Goal: Task Accomplishment & Management: Manage account settings

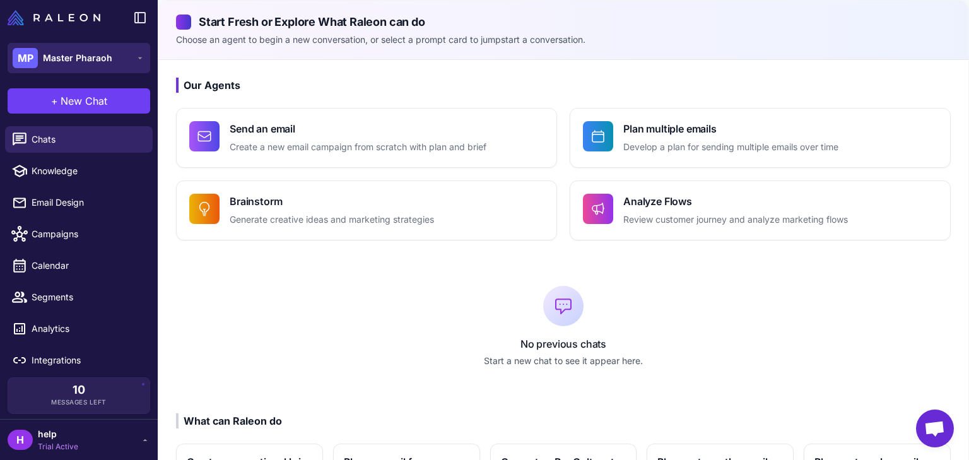
click at [54, 58] on span "Master Pharaoh" at bounding box center [77, 58] width 69 height 14
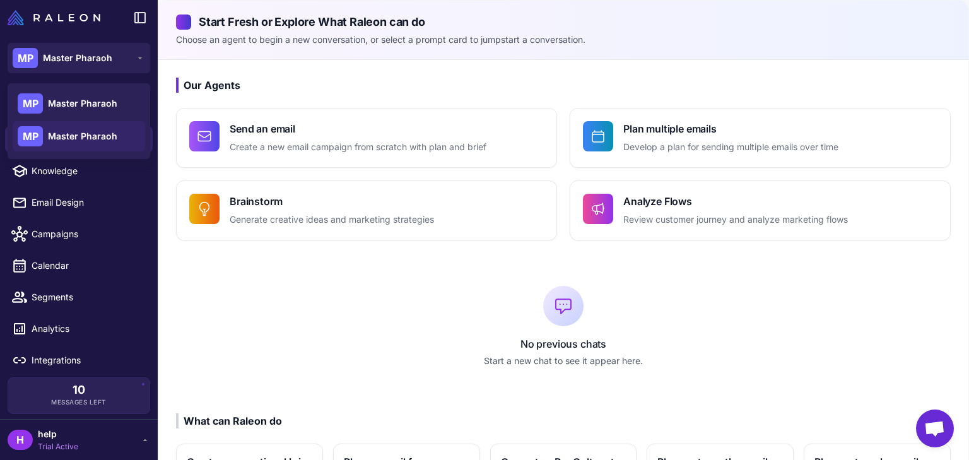
click at [91, 137] on span "Master Pharaoh" at bounding box center [82, 136] width 69 height 14
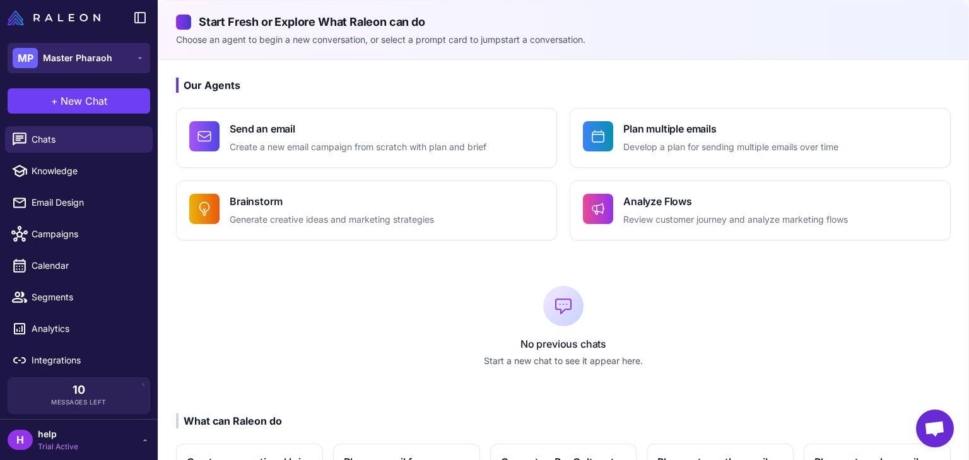
click at [104, 57] on span "Master Pharaoh" at bounding box center [77, 58] width 69 height 14
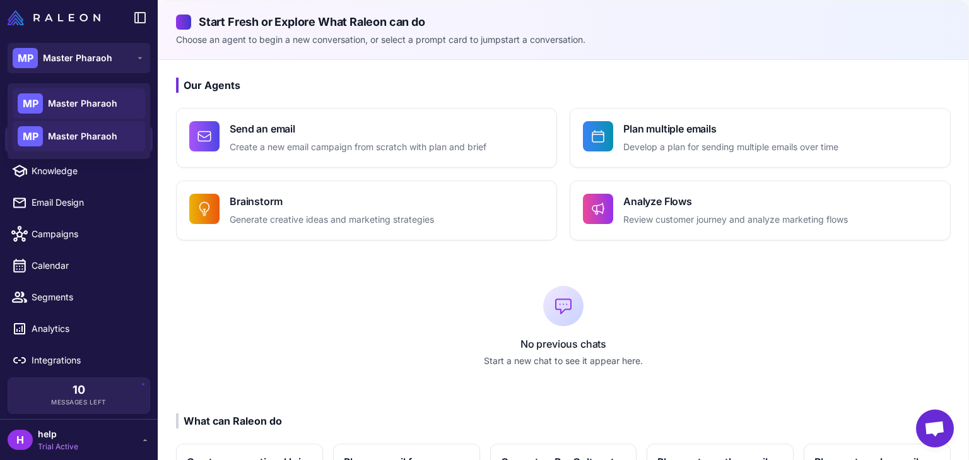
click at [94, 105] on span "Master Pharaoh" at bounding box center [82, 104] width 69 height 14
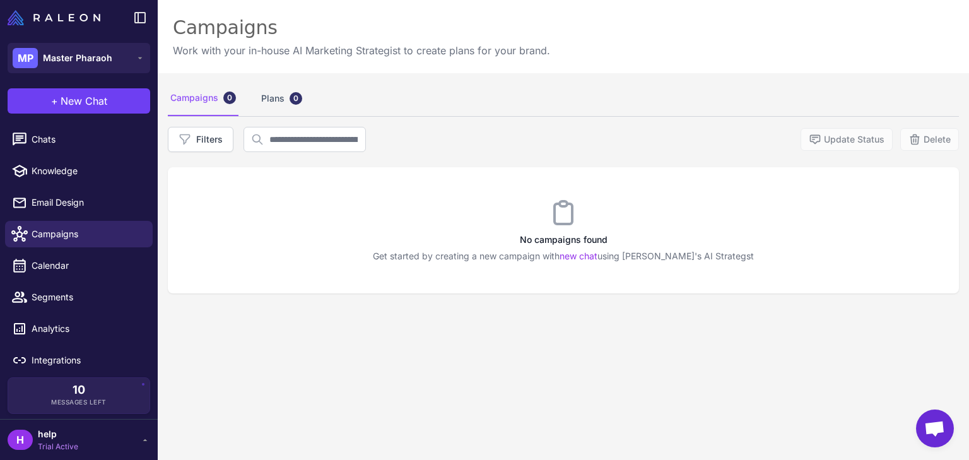
click at [71, 430] on span "help" at bounding box center [58, 434] width 40 height 14
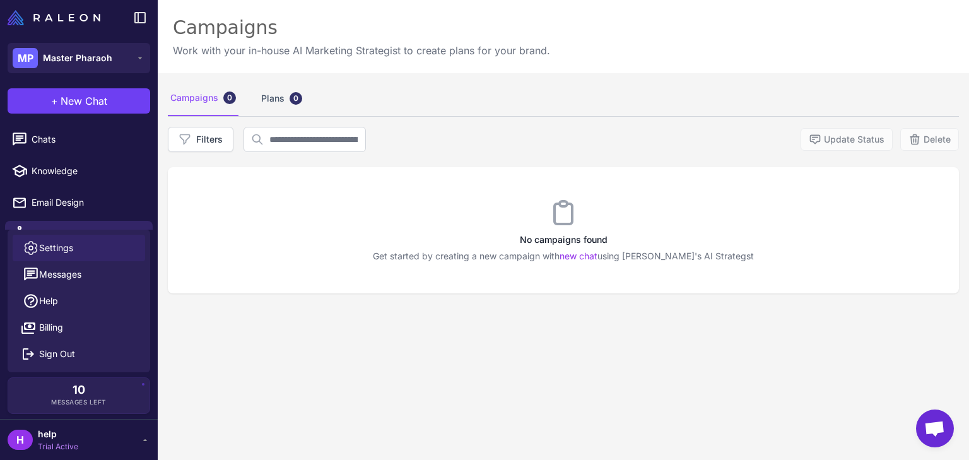
click at [62, 255] on link "Settings" at bounding box center [79, 248] width 132 height 26
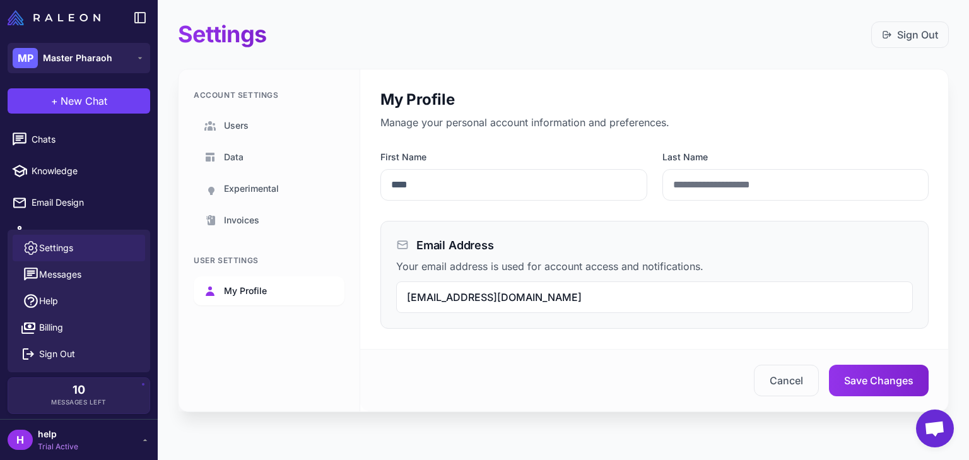
click at [245, 288] on span "My Profile" at bounding box center [245, 291] width 43 height 14
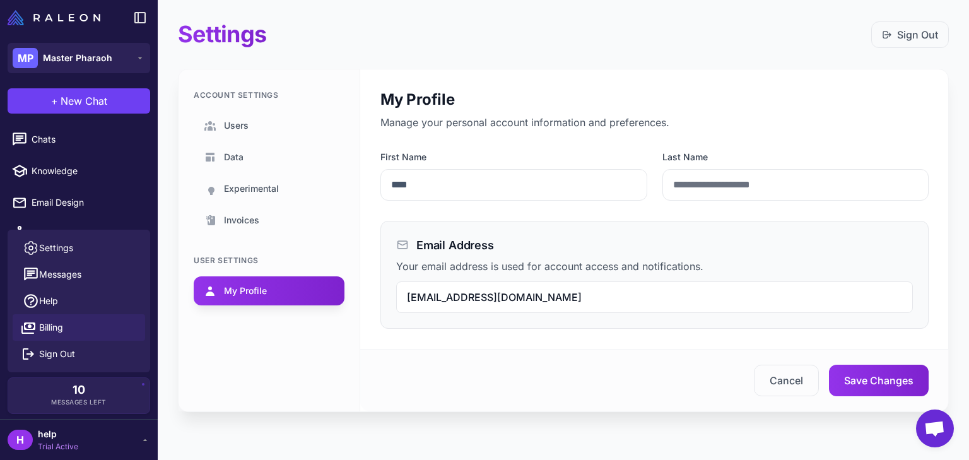
click at [56, 331] on span "Billing" at bounding box center [51, 328] width 24 height 14
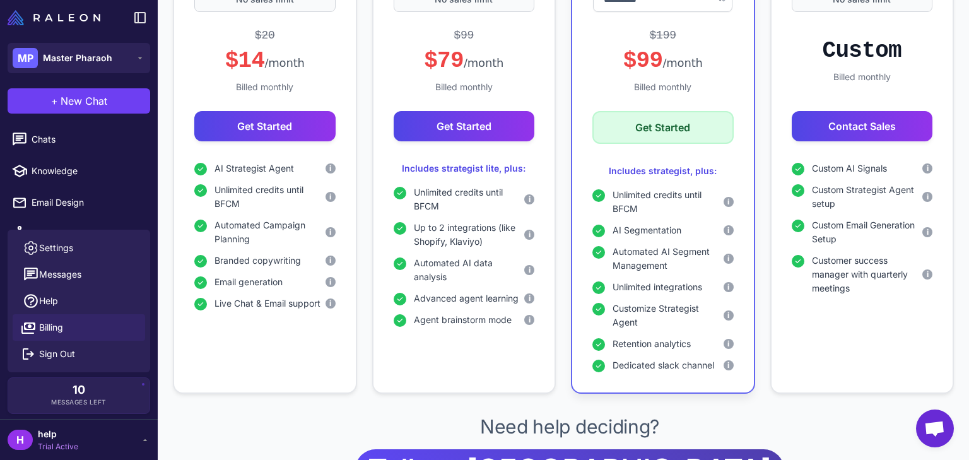
scroll to position [453, 0]
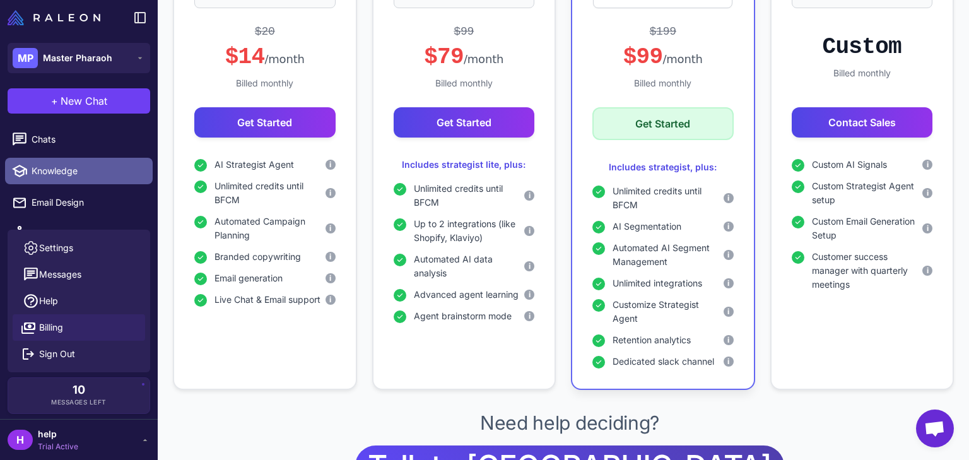
click at [61, 177] on span "Knowledge" at bounding box center [87, 171] width 111 height 14
select select
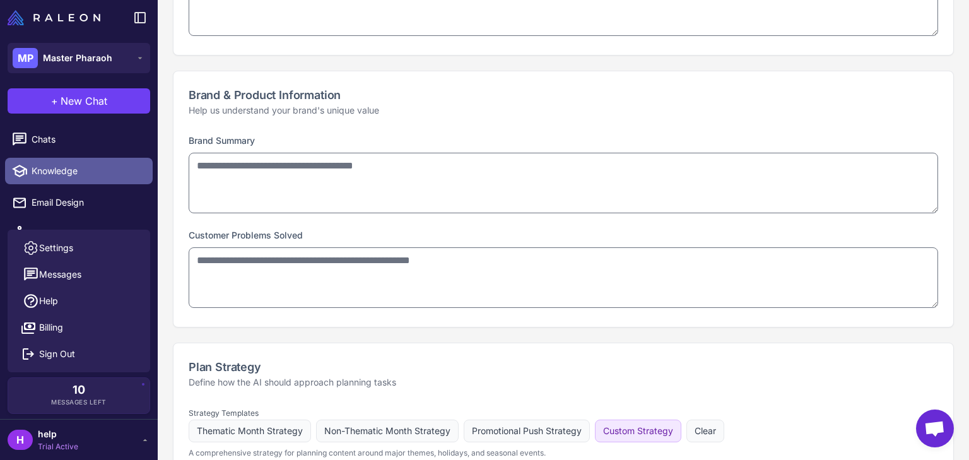
type input "**********"
type textarea "**********"
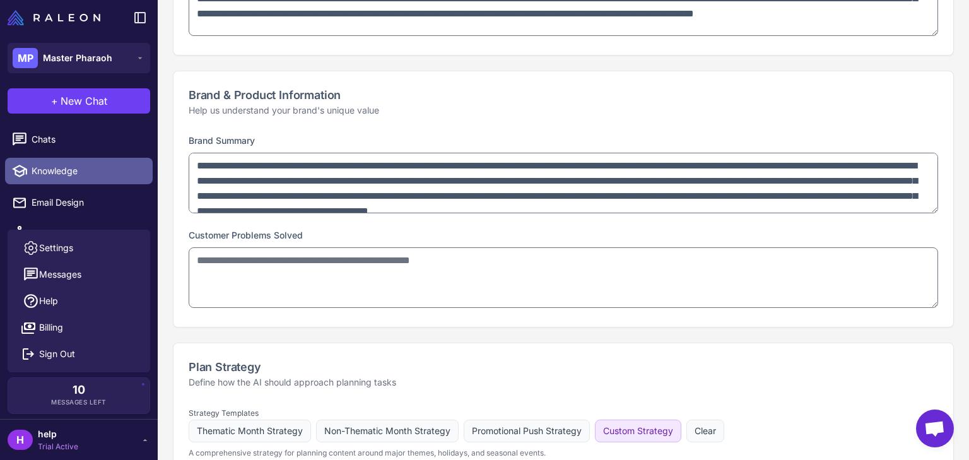
type textarea "**********"
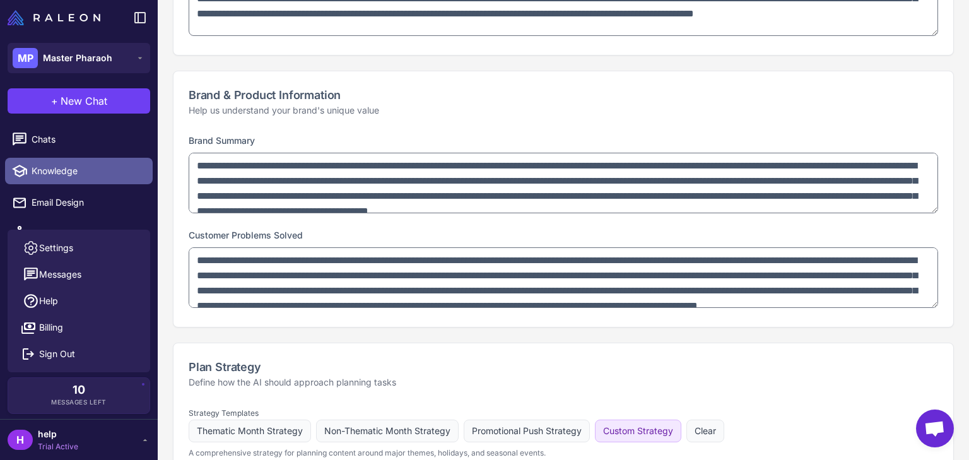
type textarea "**********"
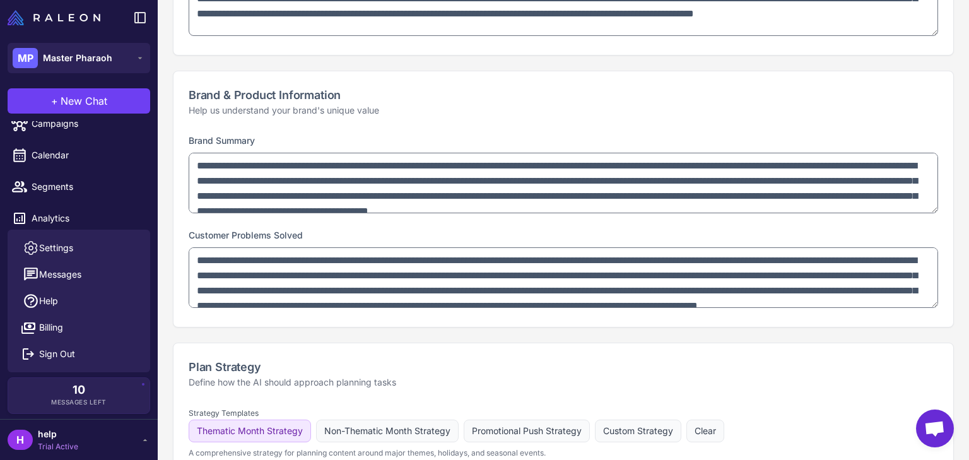
scroll to position [148, 0]
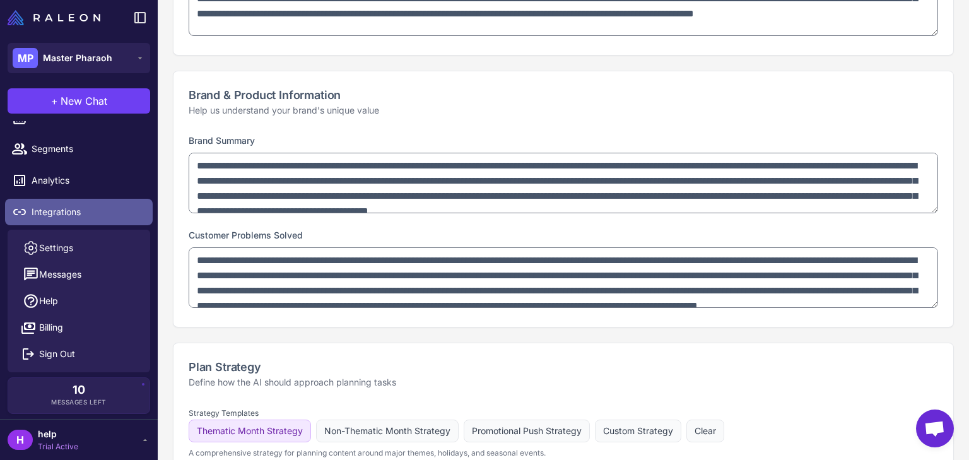
click at [85, 211] on span "Integrations" at bounding box center [87, 212] width 111 height 14
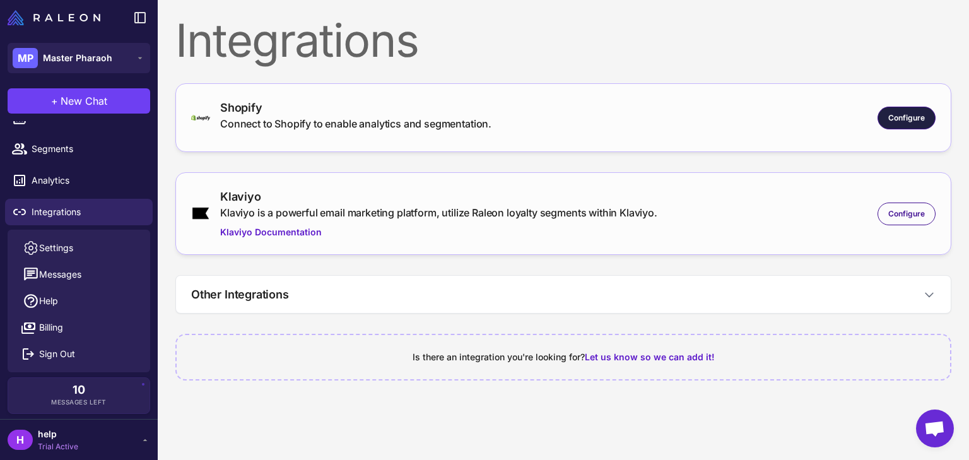
click at [909, 124] on div "Configure" at bounding box center [907, 118] width 58 height 23
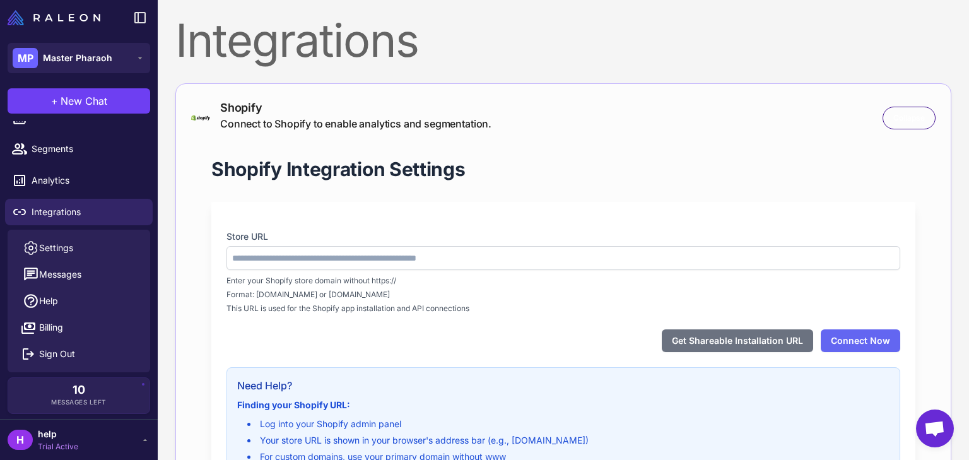
type input "**********"
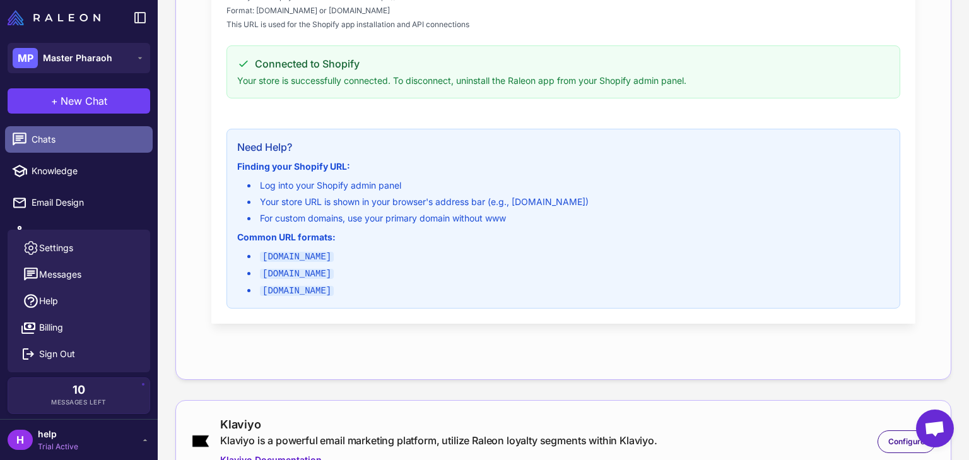
click at [34, 134] on span "Chats" at bounding box center [87, 139] width 111 height 14
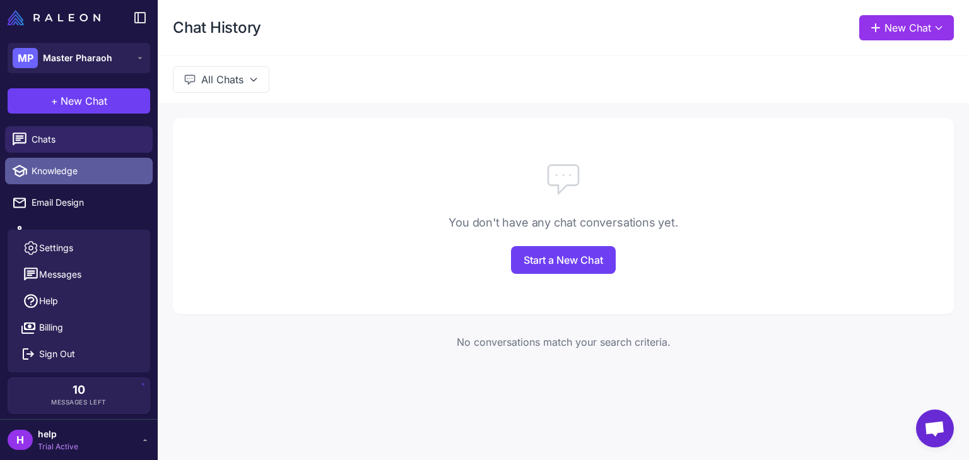
click at [76, 167] on span "Knowledge" at bounding box center [87, 171] width 111 height 14
select select
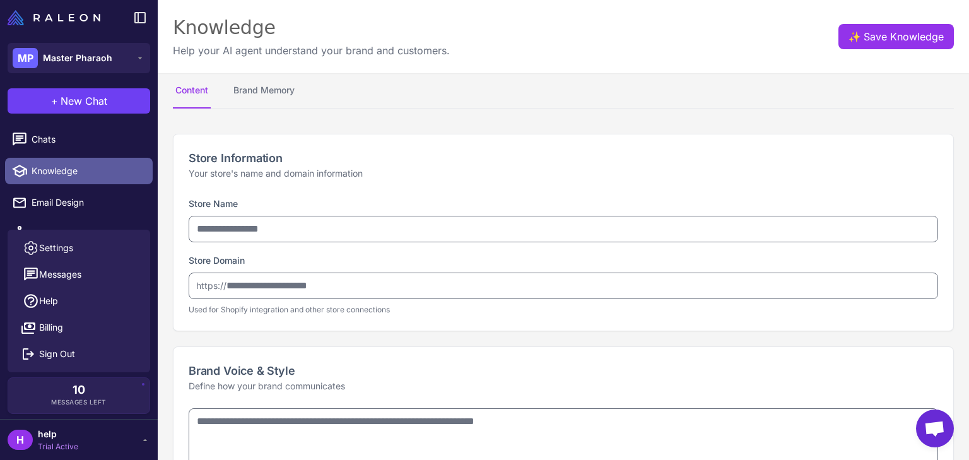
type input "**********"
type textarea "**********"
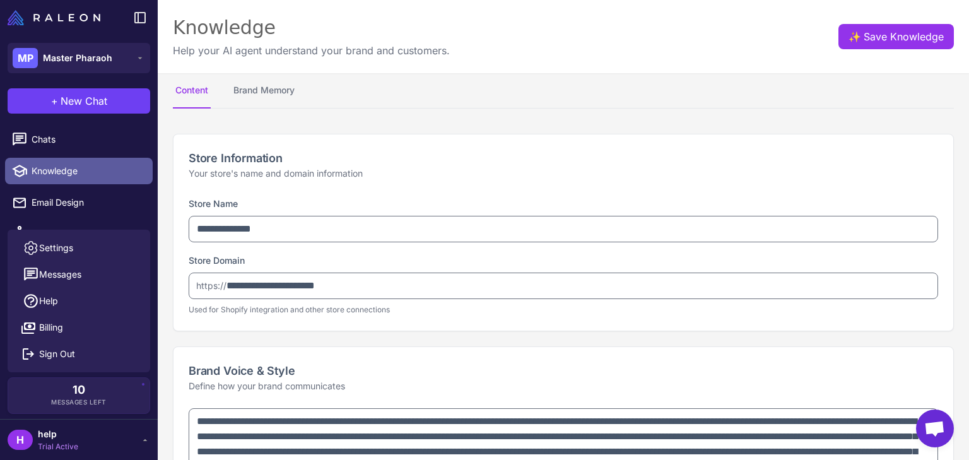
type textarea "**********"
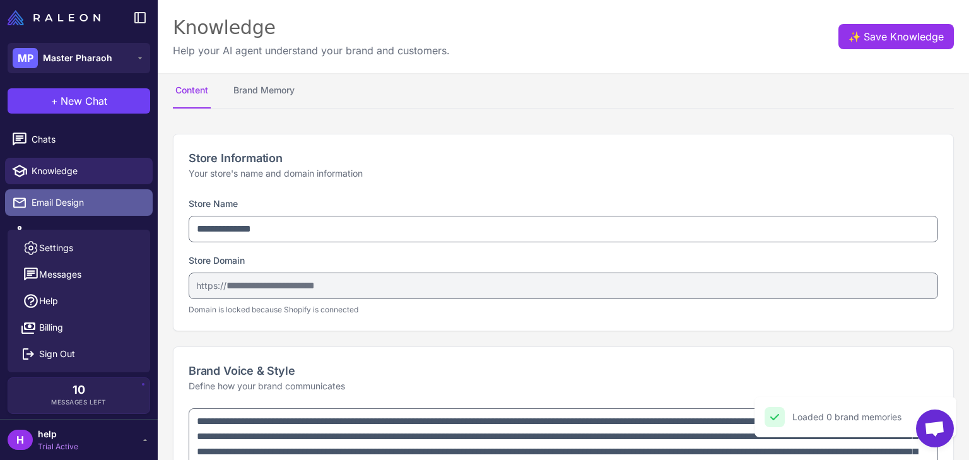
click at [76, 199] on span "Email Design" at bounding box center [87, 203] width 111 height 14
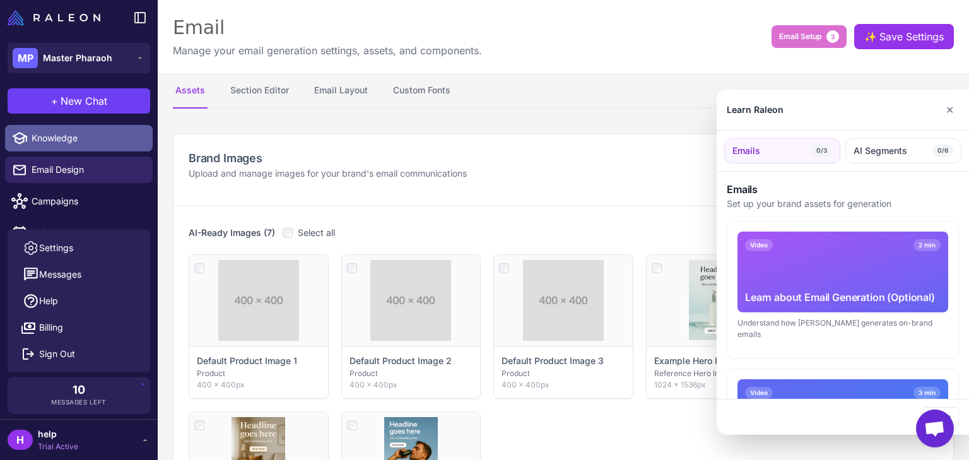
scroll to position [50, 0]
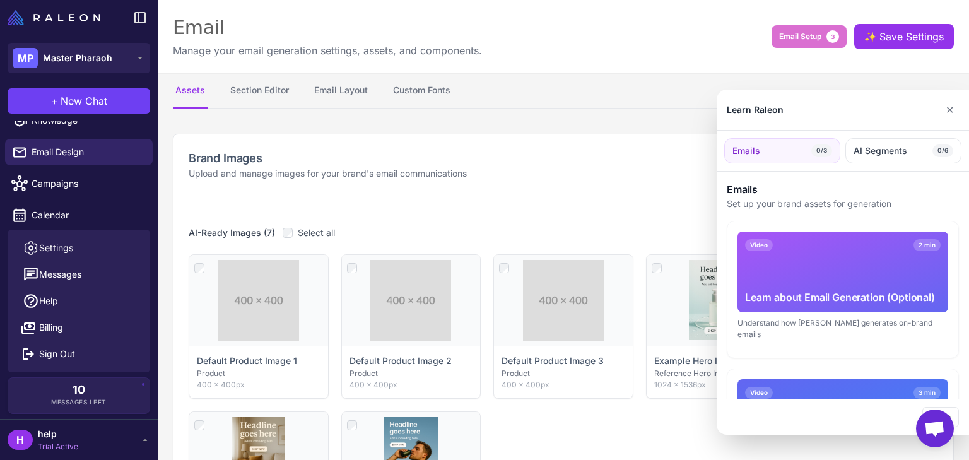
click at [81, 182] on div at bounding box center [484, 230] width 969 height 460
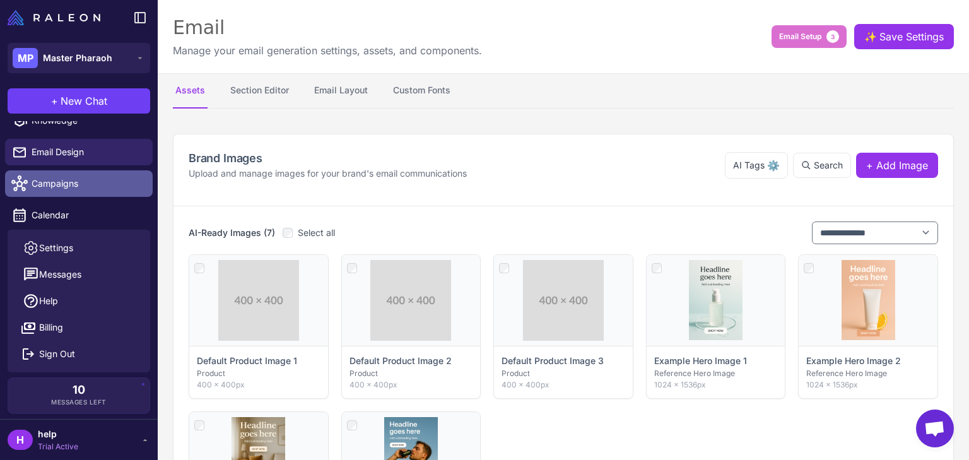
click at [60, 184] on span "Campaigns" at bounding box center [87, 184] width 111 height 14
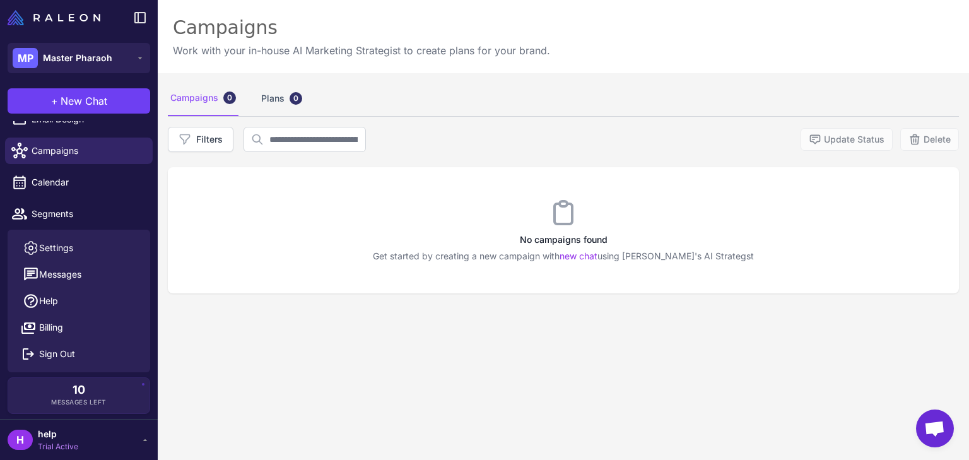
scroll to position [101, 0]
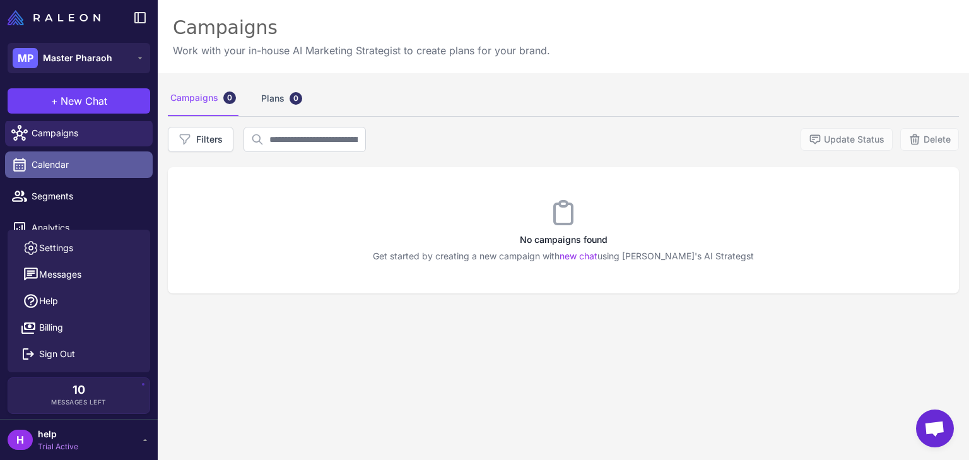
click at [62, 168] on span "Calendar" at bounding box center [87, 165] width 111 height 14
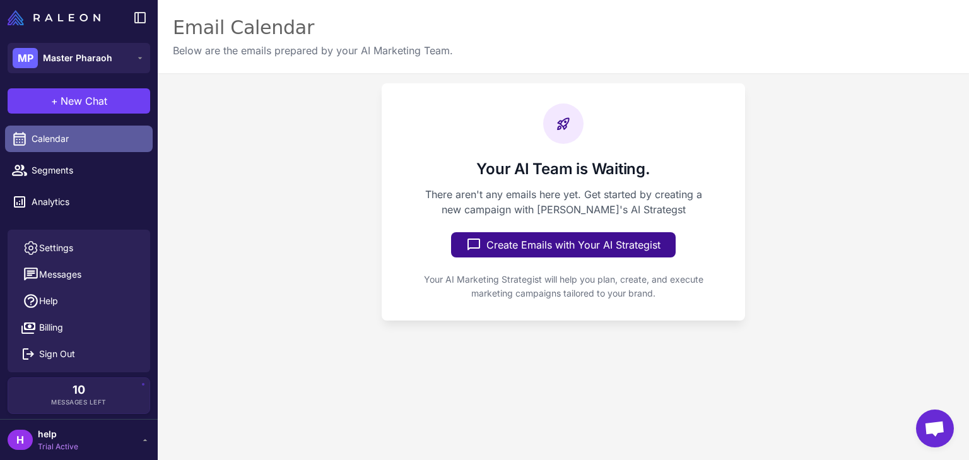
scroll to position [148, 0]
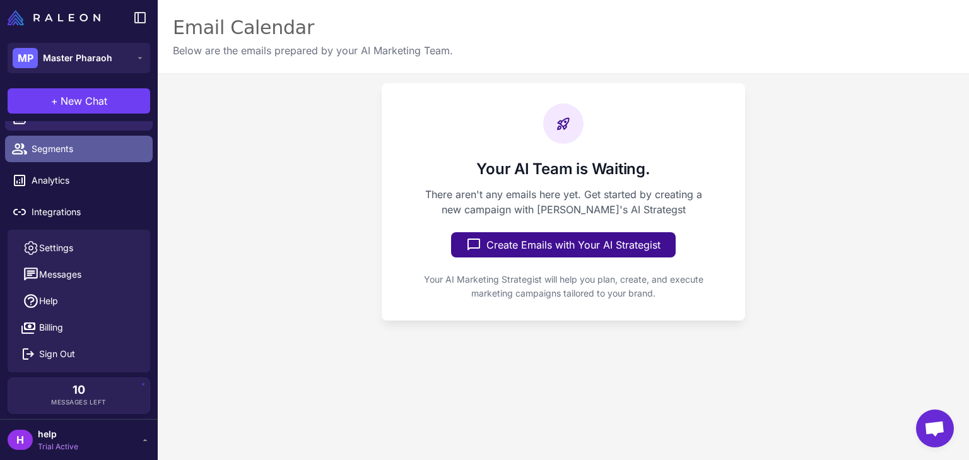
click at [62, 159] on link "Segments" at bounding box center [79, 149] width 148 height 26
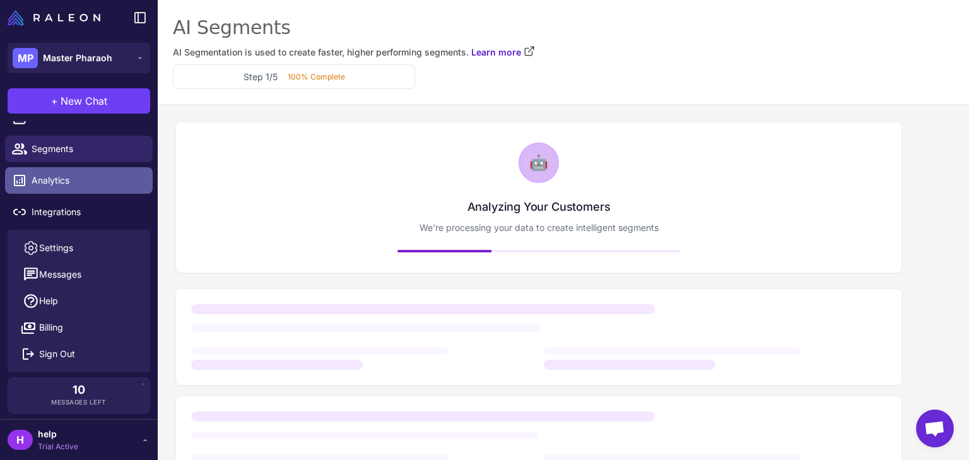
click at [56, 175] on span "Analytics" at bounding box center [87, 181] width 111 height 14
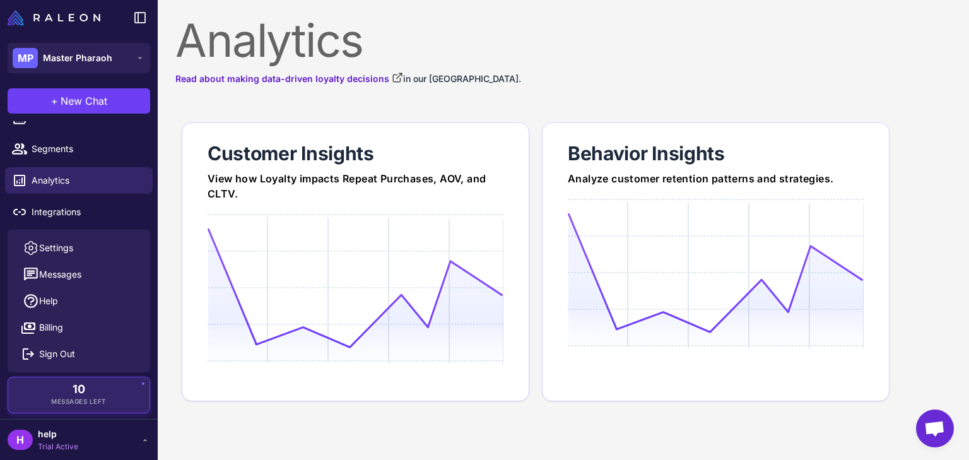
click at [83, 395] on span "10" at bounding box center [79, 389] width 13 height 11
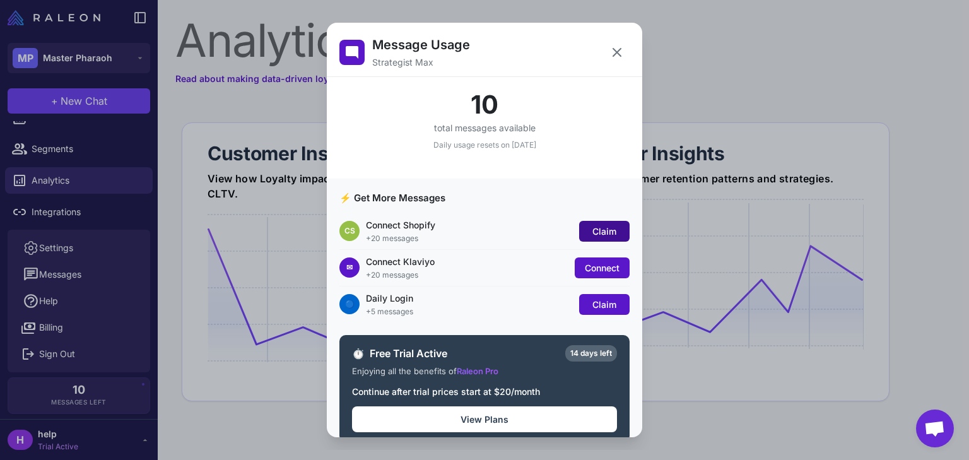
click at [596, 229] on span "Claim" at bounding box center [604, 231] width 24 height 11
click at [592, 300] on span "Claim" at bounding box center [604, 304] width 24 height 11
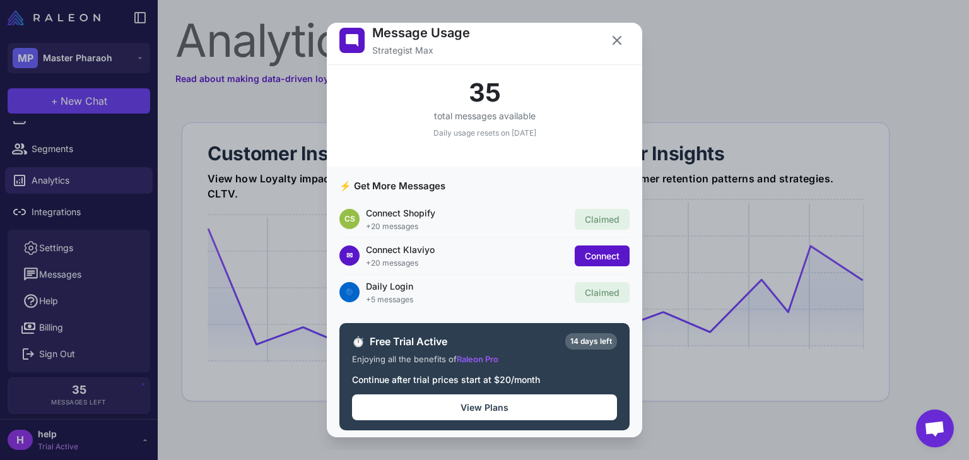
scroll to position [18, 0]
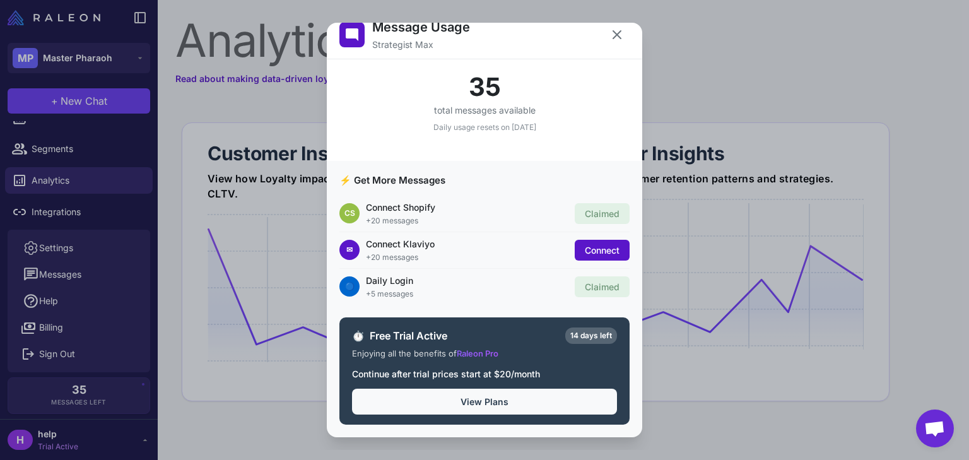
click at [505, 401] on button "View Plans" at bounding box center [484, 402] width 265 height 26
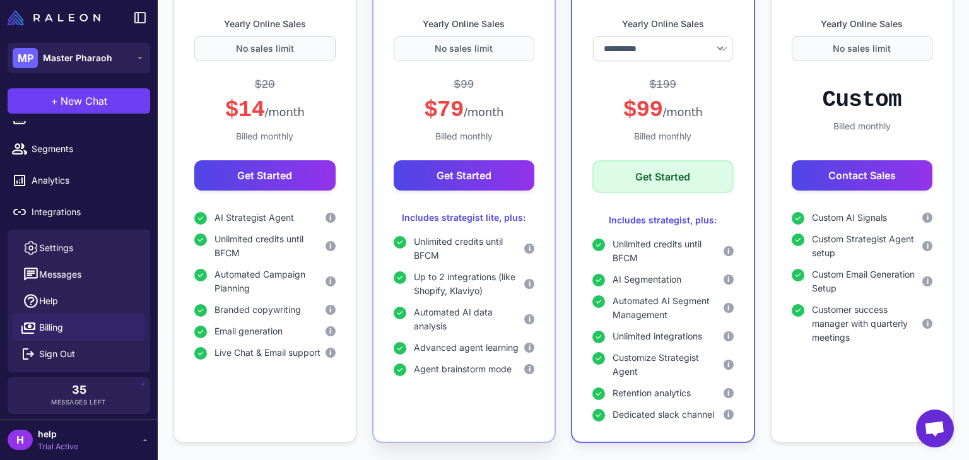
scroll to position [404, 0]
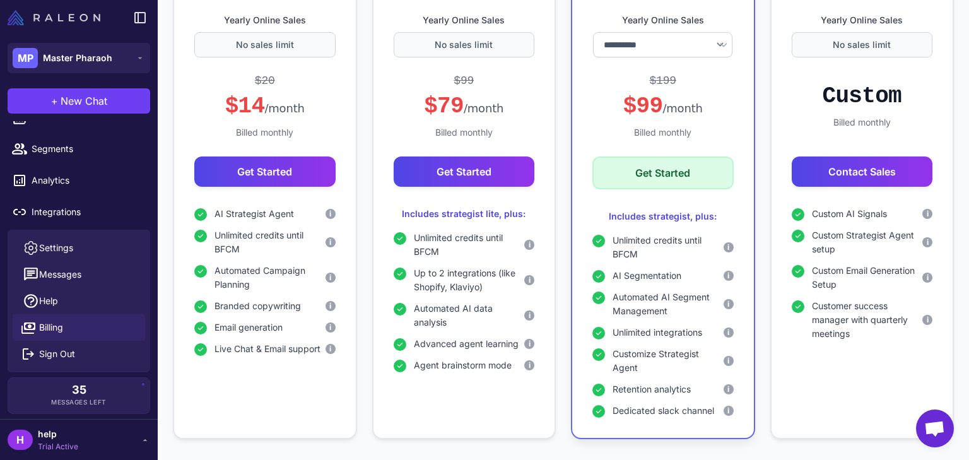
click at [63, 20] on img at bounding box center [54, 17] width 93 height 15
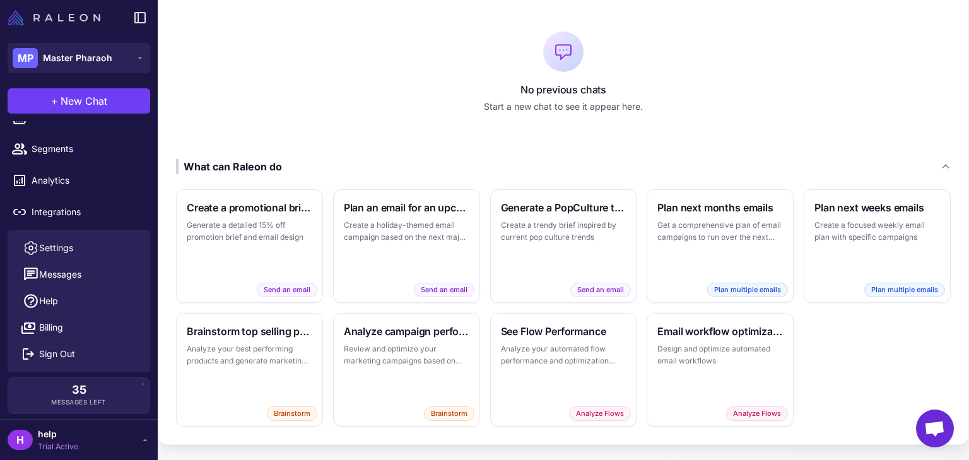
scroll to position [253, 0]
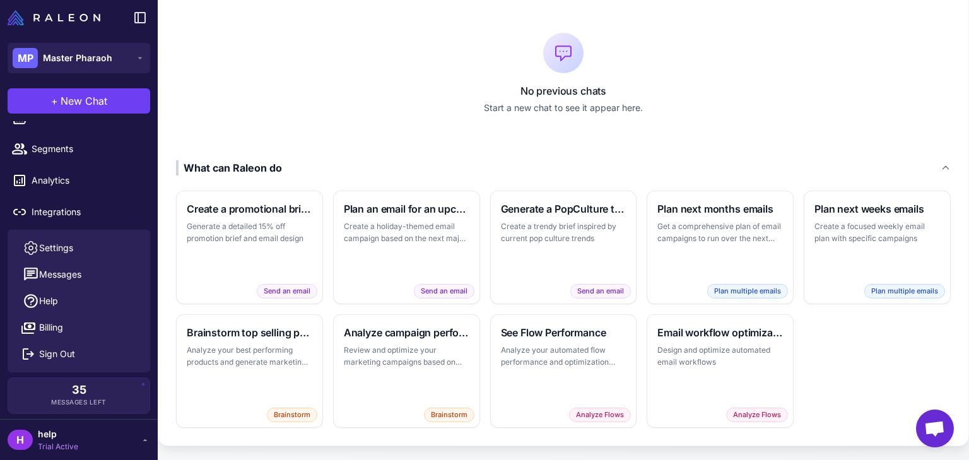
click at [109, 432] on div "H help Trial Active" at bounding box center [79, 439] width 143 height 25
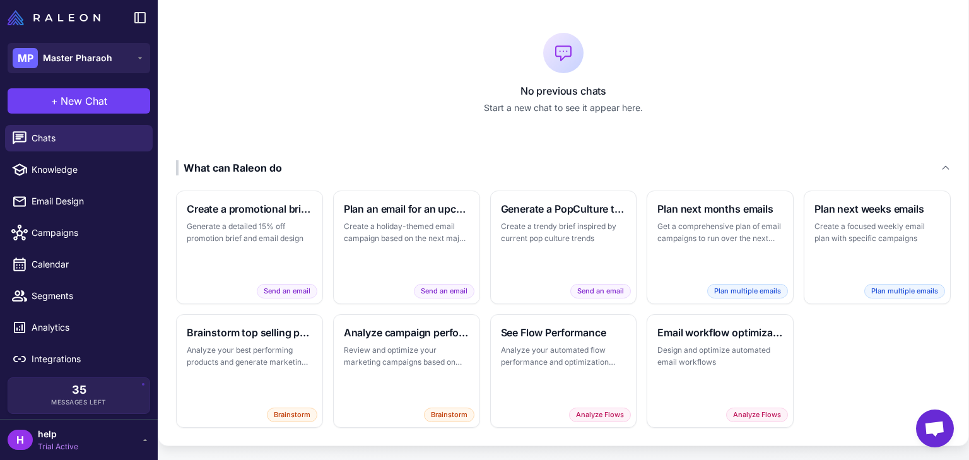
scroll to position [1, 0]
click at [109, 432] on div "H help Trial Active" at bounding box center [79, 439] width 143 height 25
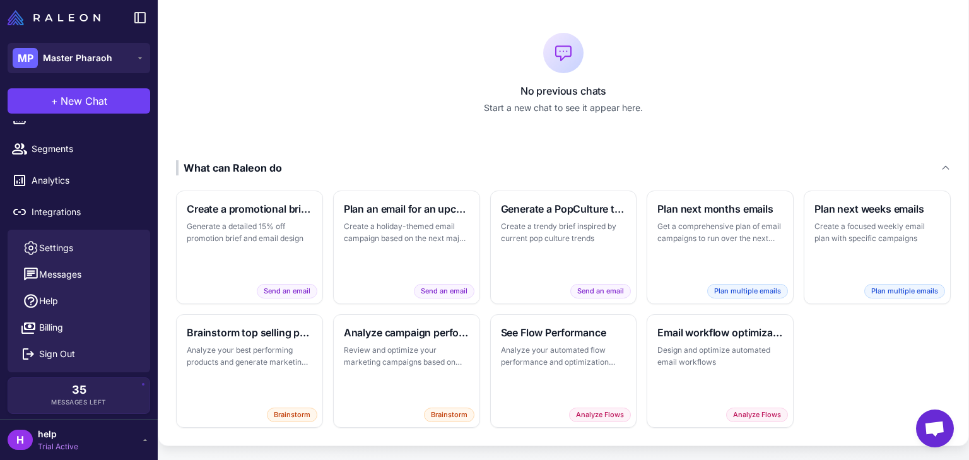
click at [109, 432] on div "H help Trial Active" at bounding box center [79, 439] width 143 height 25
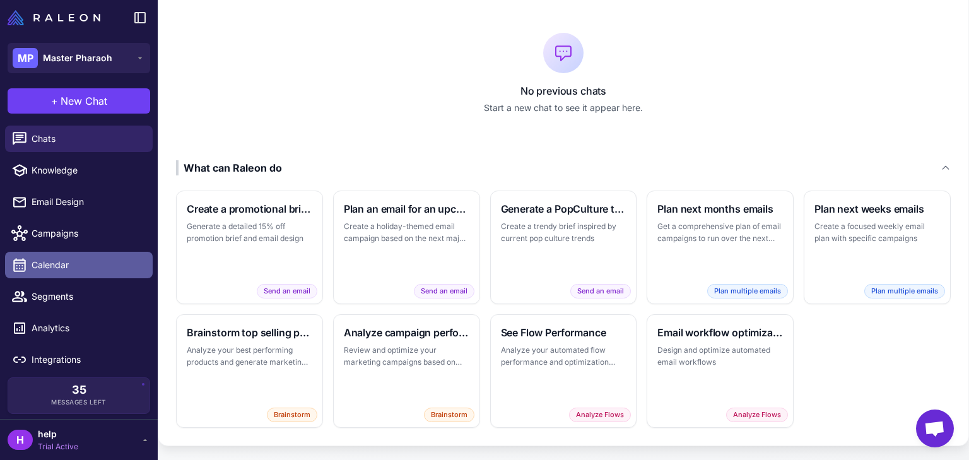
scroll to position [0, 0]
click at [940, 432] on span "Open chat" at bounding box center [934, 430] width 21 height 18
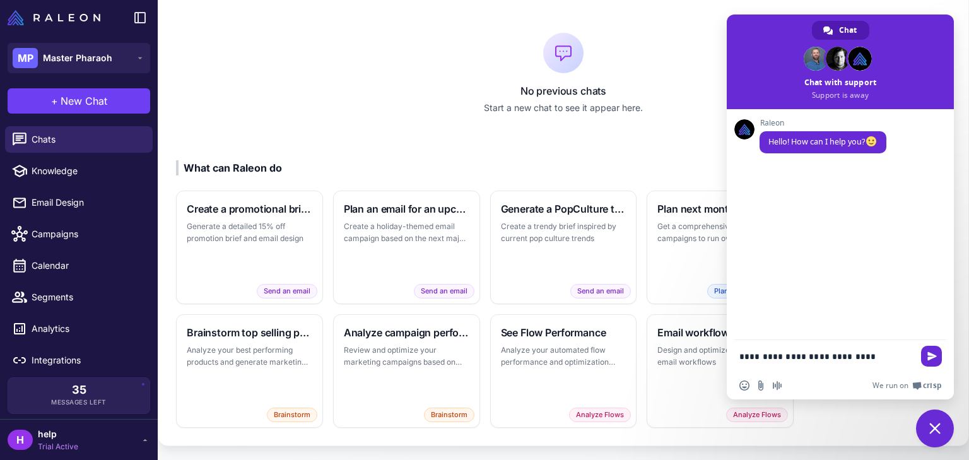
type textarea "**********"
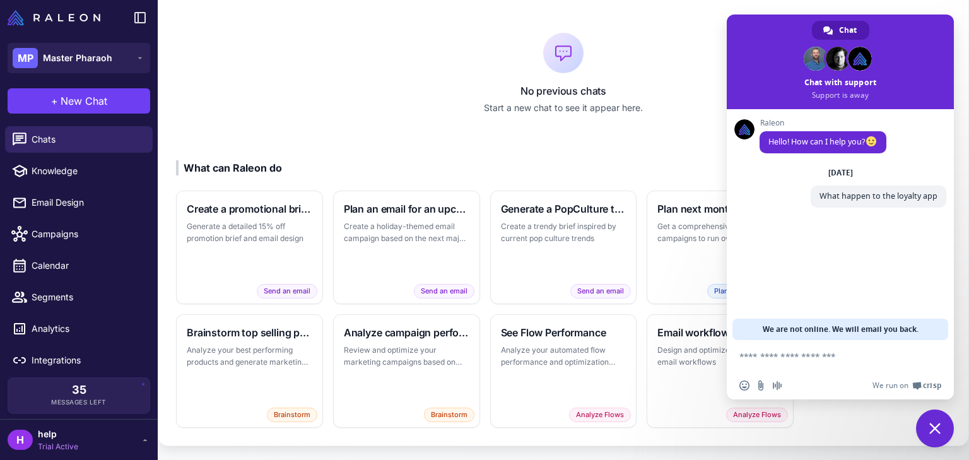
click at [945, 424] on span "Close chat" at bounding box center [935, 428] width 38 height 38
